Goal: Task Accomplishment & Management: Manage account settings

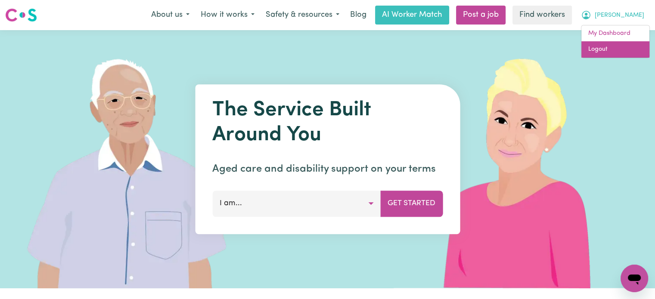
click at [618, 51] on link "Logout" at bounding box center [615, 49] width 68 height 16
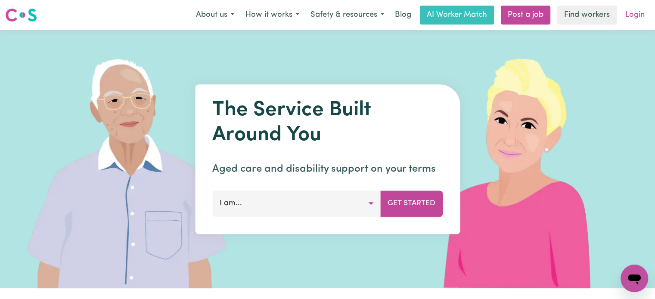
click at [634, 15] on link "Login" at bounding box center [635, 15] width 30 height 19
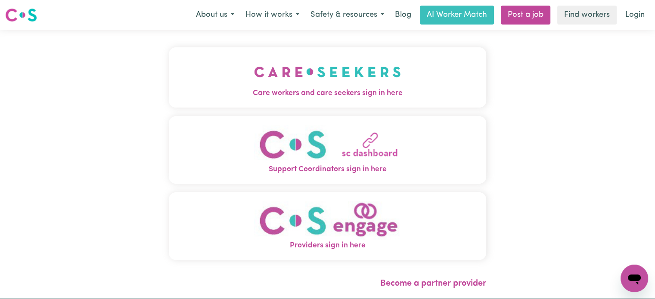
click at [217, 90] on span "Care workers and care seekers sign in here" at bounding box center [327, 93] width 317 height 11
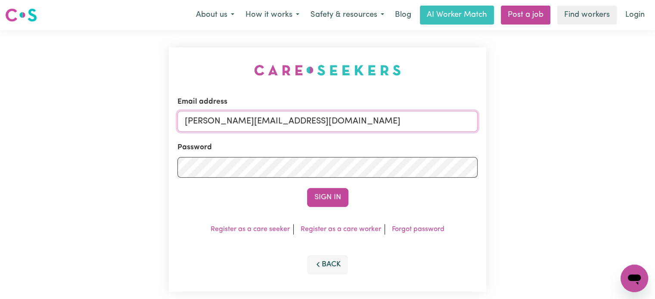
click at [334, 127] on input "[PERSON_NAME][EMAIL_ADDRESS][DOMAIN_NAME]" at bounding box center [327, 121] width 300 height 21
drag, startPoint x: 368, startPoint y: 124, endPoint x: 229, endPoint y: 127, distance: 139.5
click at [229, 127] on input "superuser~[EMAIL_ADDRESS][DOMAIN_NAME]" at bounding box center [327, 121] width 300 height 21
type input "superuser~[EMAIL_ADDRESS][DOMAIN_NAME]"
click at [320, 194] on button "Sign In" at bounding box center [327, 197] width 41 height 19
